Goal: Task Accomplishment & Management: Manage account settings

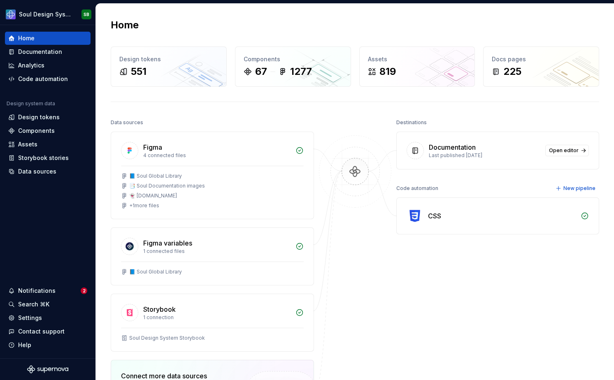
click at [122, 108] on div "Home Design tokens 551 Components 67 1277 Assets 819 Docs pages 225 Data source…" at bounding box center [355, 260] width 518 height 513
click at [46, 119] on div "Design tokens" at bounding box center [39, 117] width 42 height 8
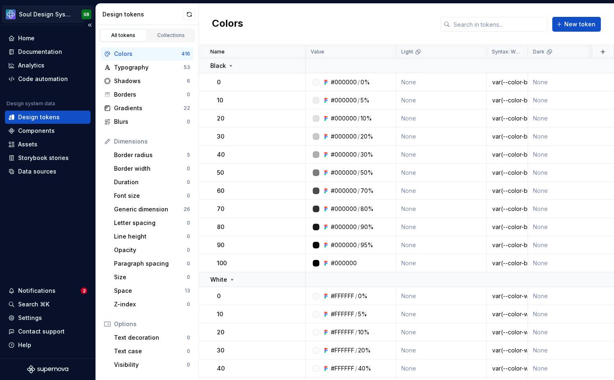
click at [44, 16] on html "Soul Design System SB Home Documentation Analytics Code automation Design syste…" at bounding box center [307, 190] width 614 height 380
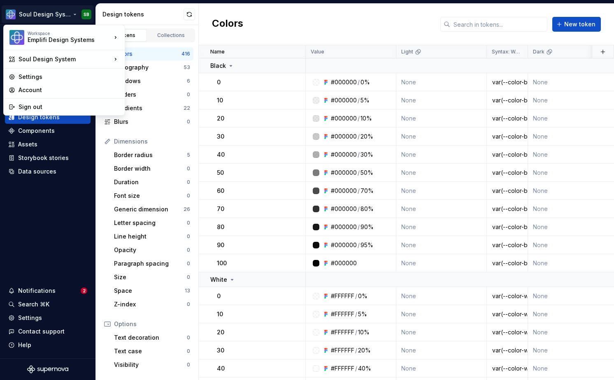
click at [90, 12] on html "Soul Design System SB Home Documentation Analytics Code automation Design syste…" at bounding box center [307, 190] width 614 height 380
click at [88, 12] on html "Soul Design System SB Home Documentation Analytics Code automation Design syste…" at bounding box center [307, 190] width 614 height 380
click at [42, 90] on div "Account" at bounding box center [69, 90] width 101 height 8
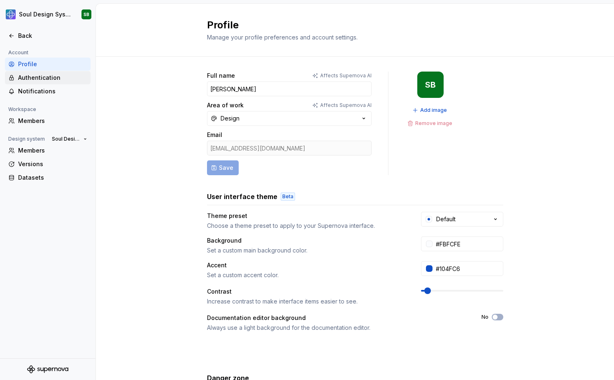
click at [39, 79] on div "Authentication" at bounding box center [52, 78] width 69 height 8
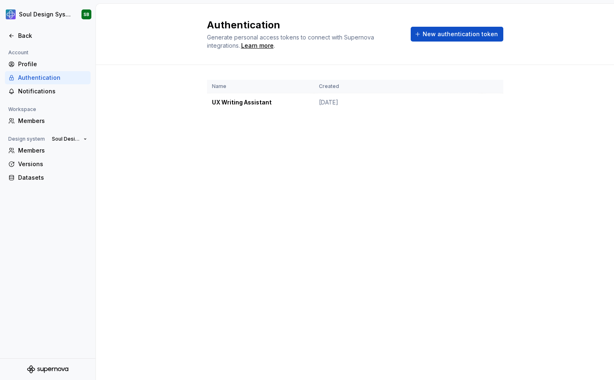
click at [411, 86] on th "Created" at bounding box center [398, 87] width 168 height 14
click at [412, 98] on td "[DATE]" at bounding box center [398, 102] width 168 height 19
click at [494, 102] on button "button" at bounding box center [493, 103] width 12 height 12
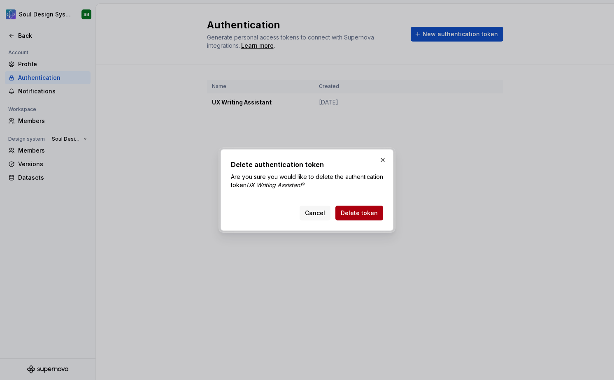
click at [355, 213] on span "Delete token" at bounding box center [359, 213] width 37 height 8
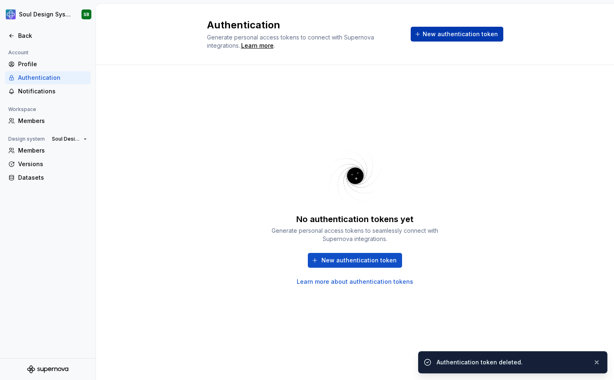
click at [444, 36] on span "New authentication token" at bounding box center [459, 34] width 75 height 8
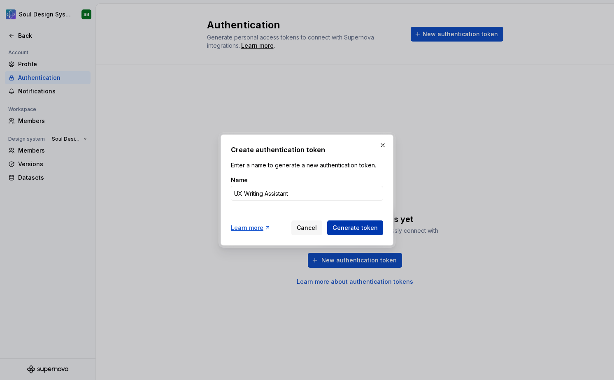
type input "UX Writing Assistant"
click at [344, 224] on span "Generate token" at bounding box center [354, 228] width 45 height 8
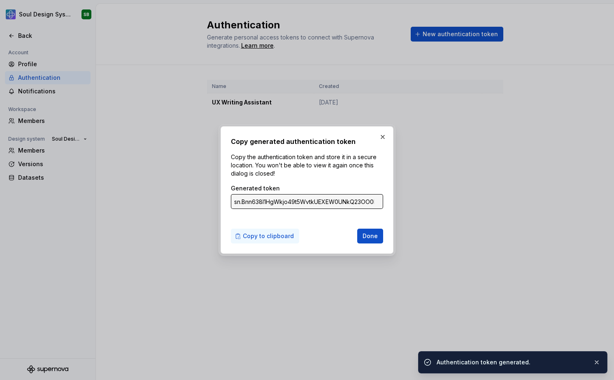
click at [287, 237] on span "Copy to clipboard" at bounding box center [268, 236] width 51 height 8
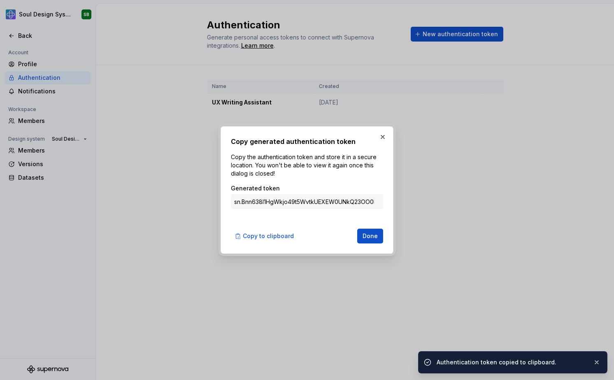
click at [255, 196] on input "sn.Bnn638l1HgWkjo49t5WvtkUEXEW0UNkQ23OO0RMStjsC7bIBOFmoDiMUbMgYUlZyRyCivolFu1wM…" at bounding box center [307, 201] width 152 height 15
